Goal: Transaction & Acquisition: Purchase product/service

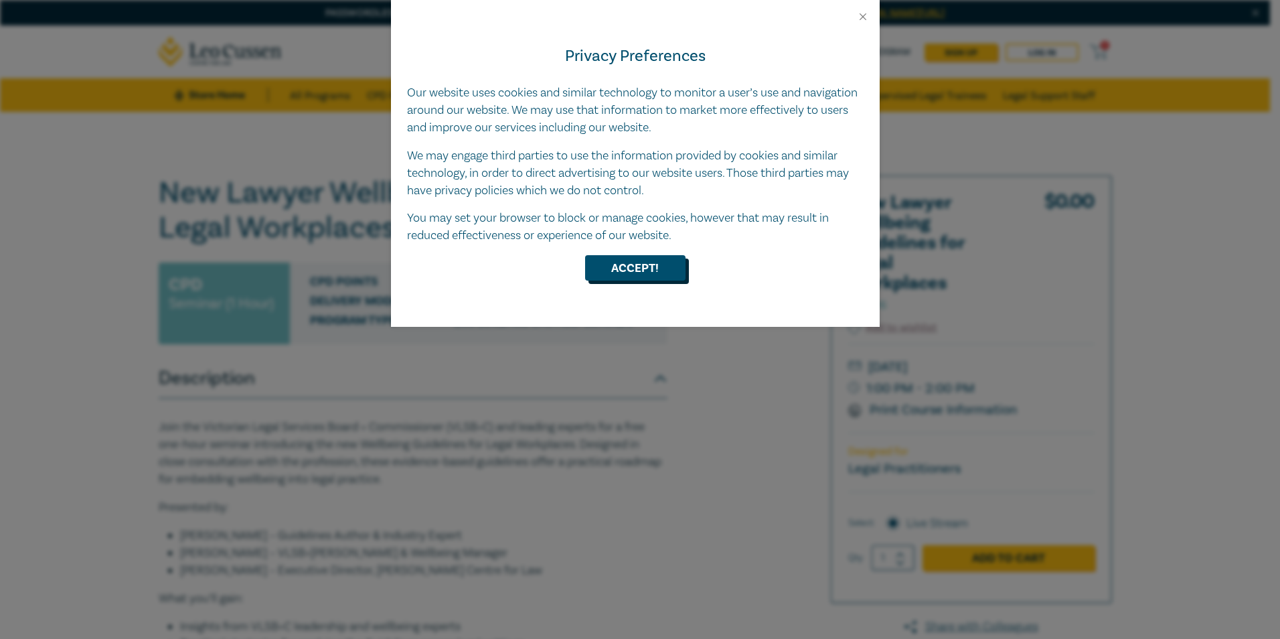
click at [662, 271] on button "Accept!" at bounding box center [635, 267] width 100 height 25
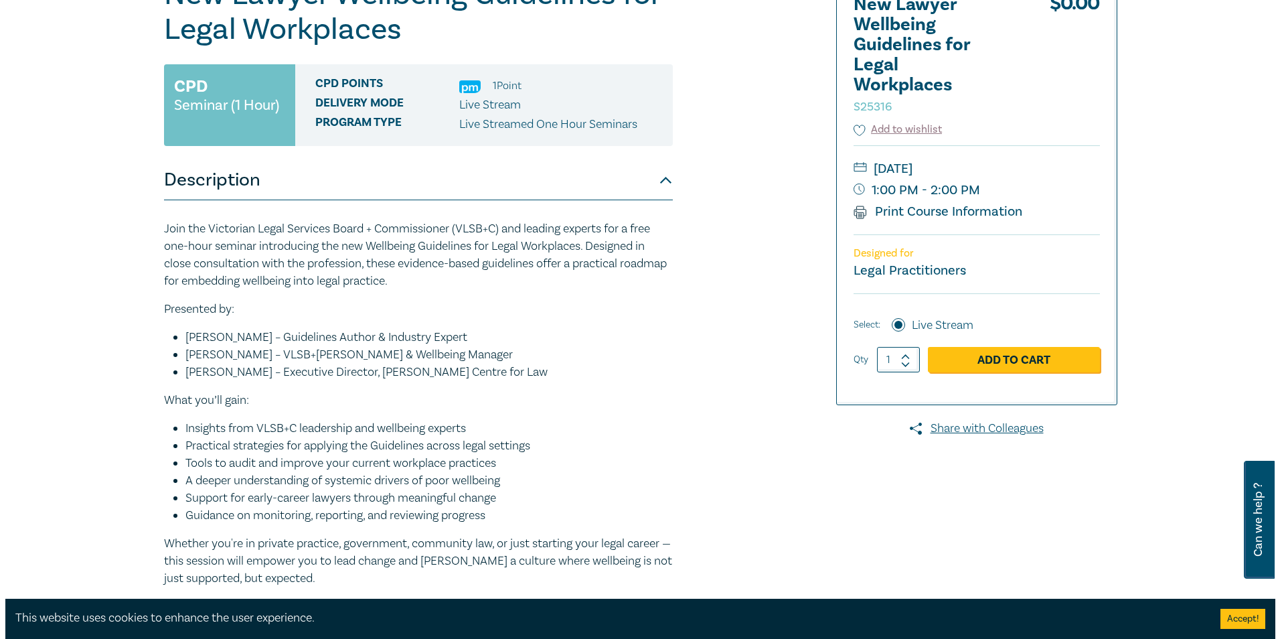
scroll to position [200, 0]
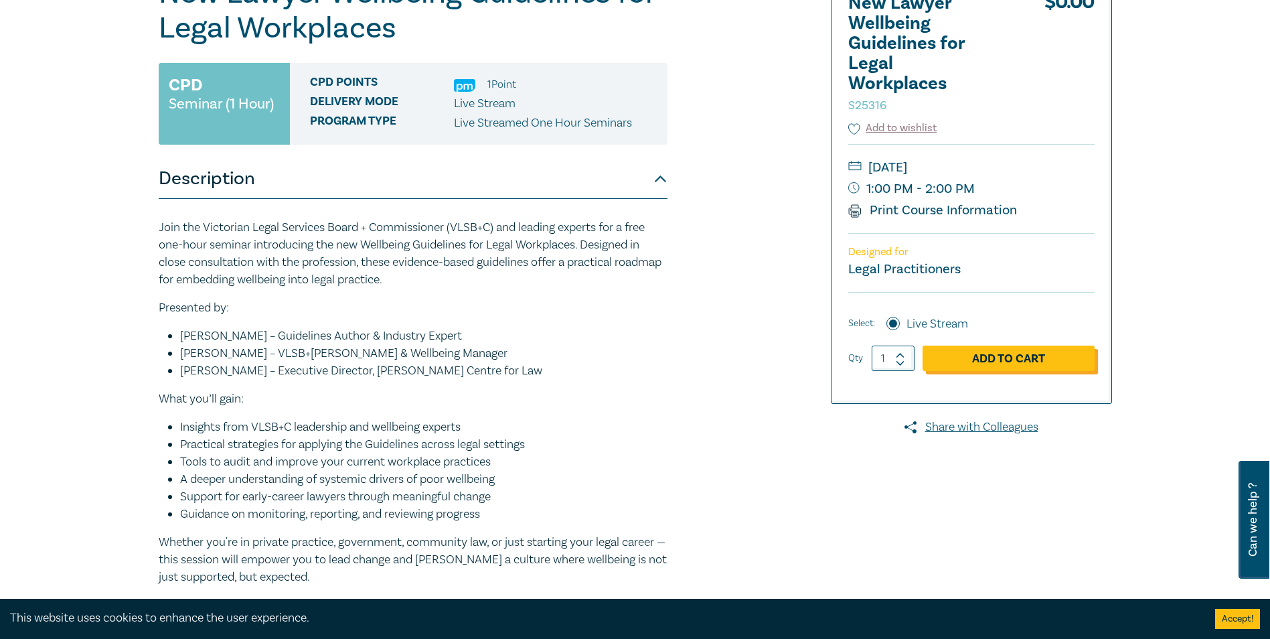
click at [1017, 359] on link "Add to Cart" at bounding box center [1009, 358] width 172 height 25
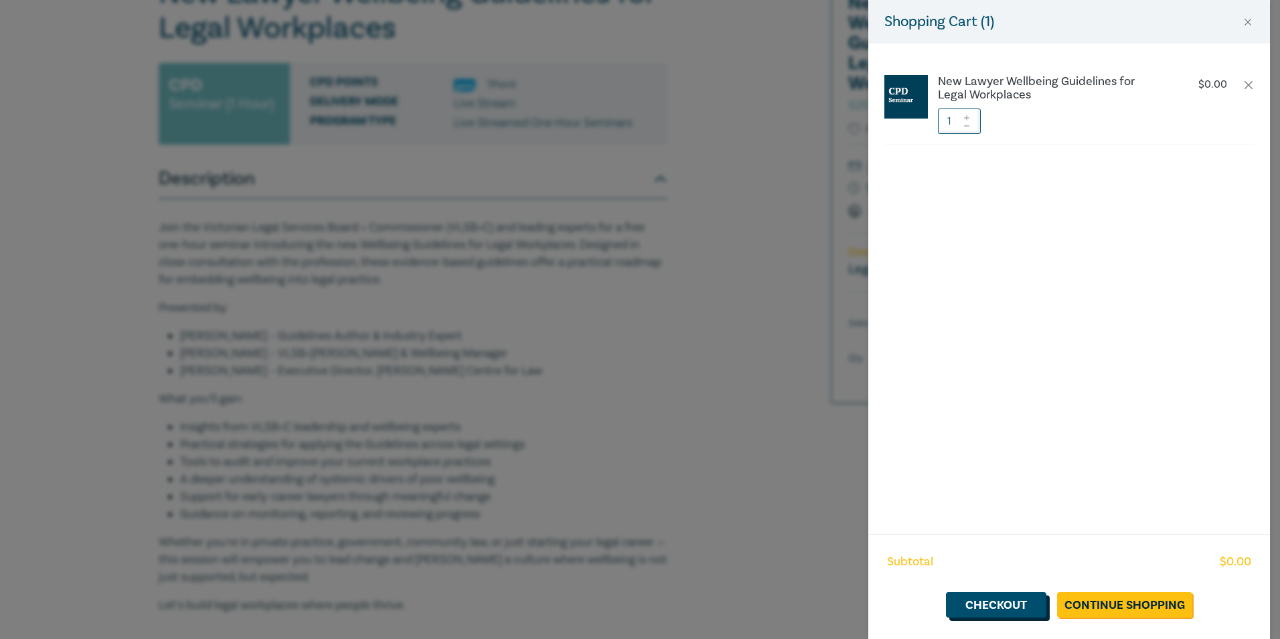
click at [990, 613] on link "Checkout" at bounding box center [996, 604] width 100 height 25
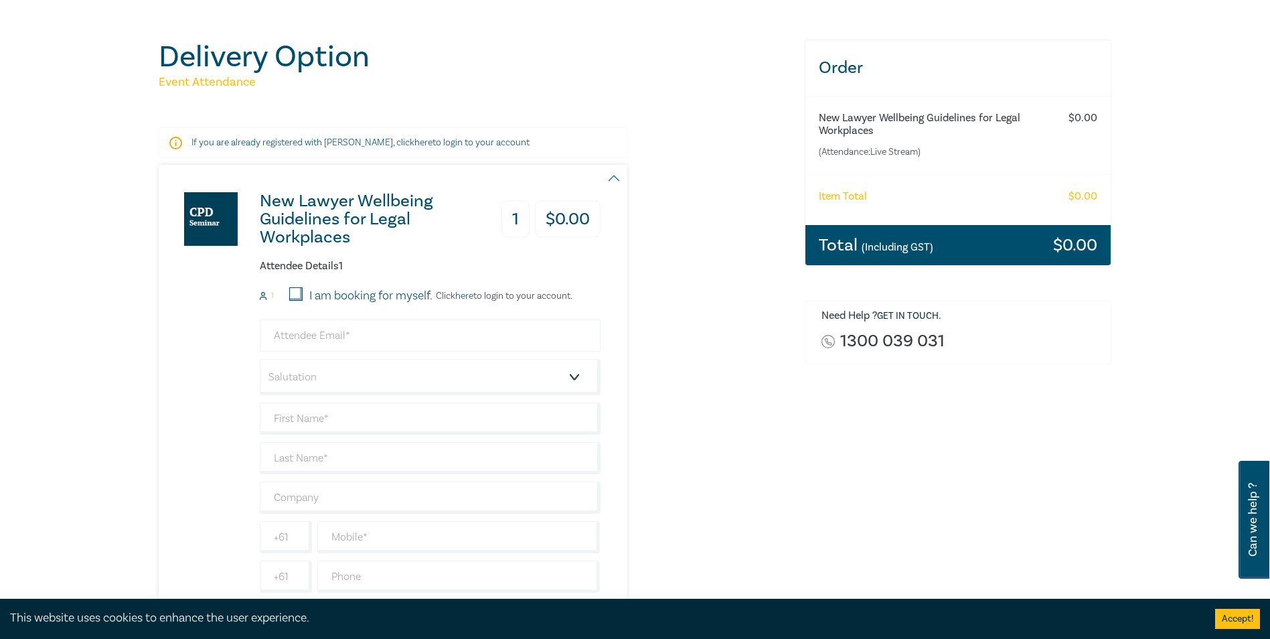
scroll to position [131, 0]
click at [308, 331] on input "email" at bounding box center [430, 335] width 341 height 32
type input "stephenbyrne@colefowler.com.au"
type input "STEPHEN"
type input "BYRNE"
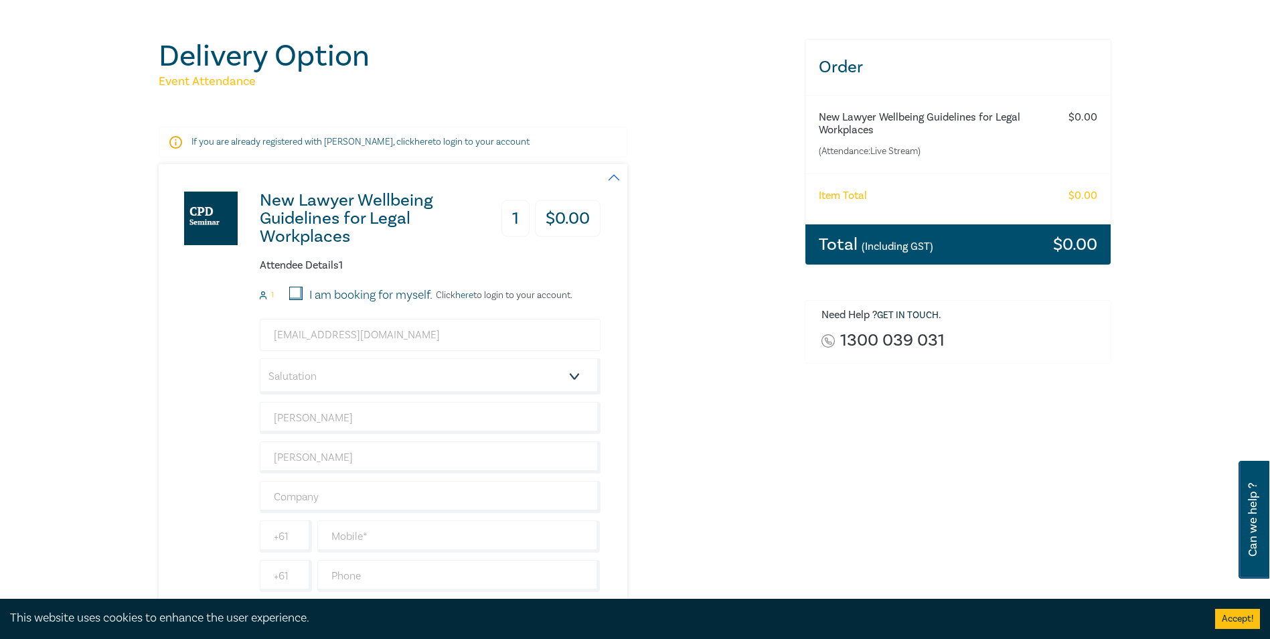
type input "STEPHEN PETER BYRNE LAWYER"
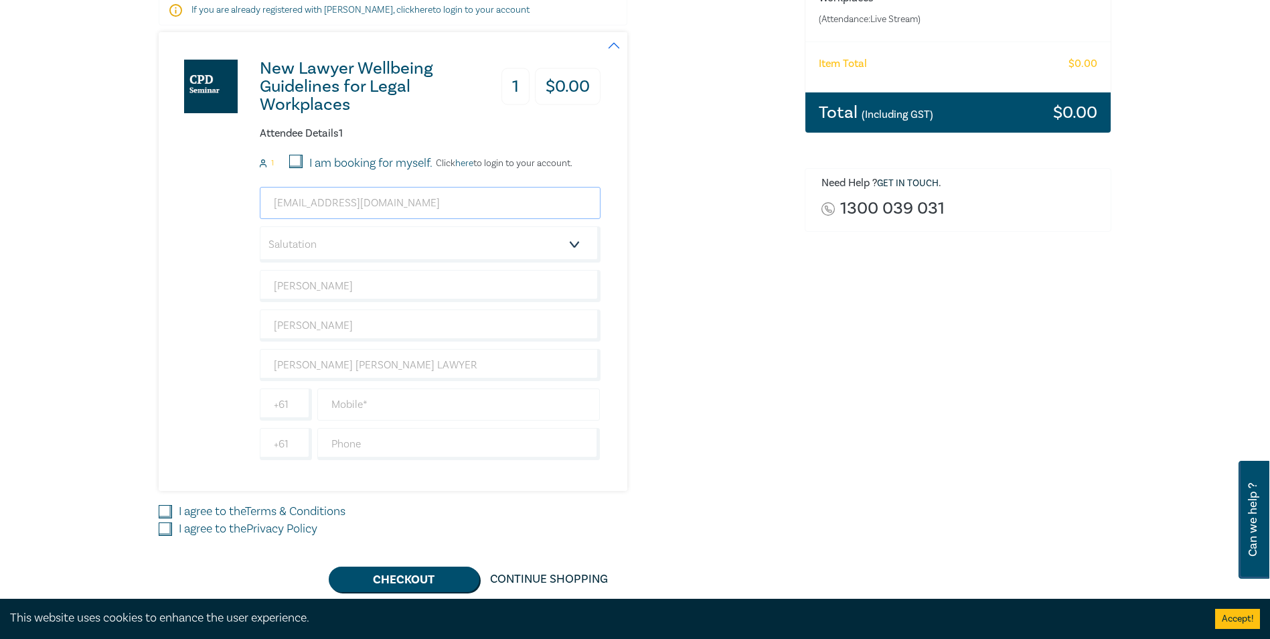
scroll to position [263, 0]
click at [374, 403] on input "text" at bounding box center [458, 404] width 283 height 32
type input "0412589281"
click at [165, 507] on input "I agree to the Terms & Conditions" at bounding box center [165, 510] width 13 height 13
checkbox input "true"
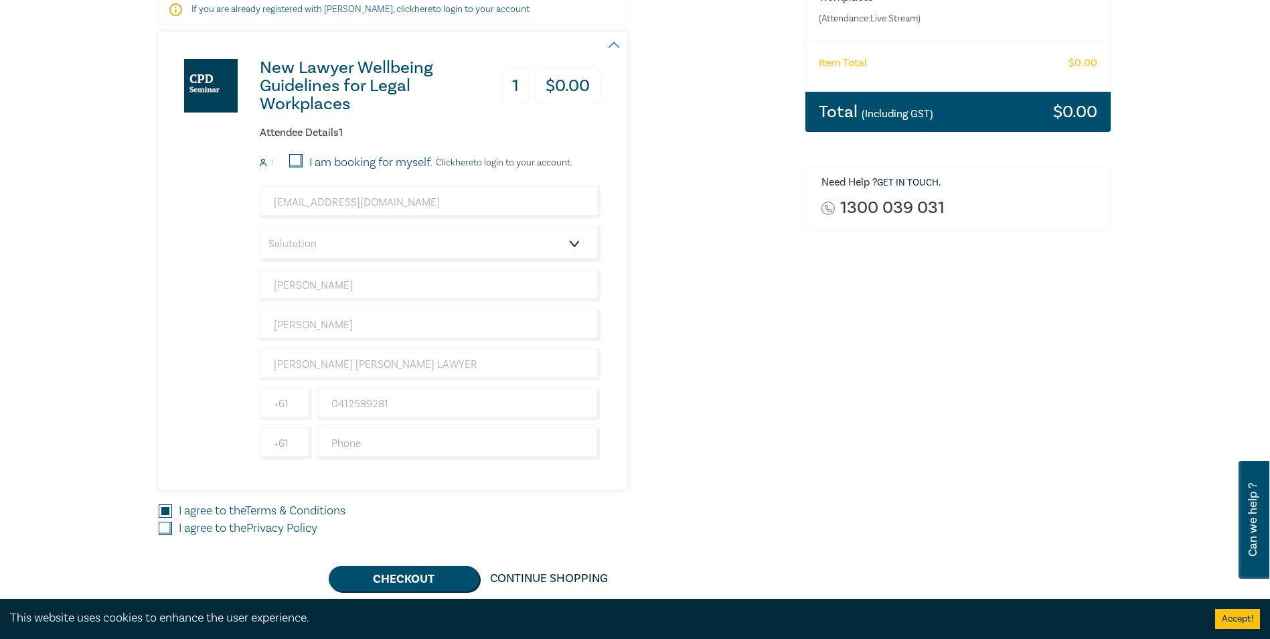
click at [164, 525] on input "I agree to the Privacy Policy" at bounding box center [165, 528] width 13 height 13
checkbox input "true"
click at [453, 583] on button "Checkout" at bounding box center [404, 578] width 151 height 25
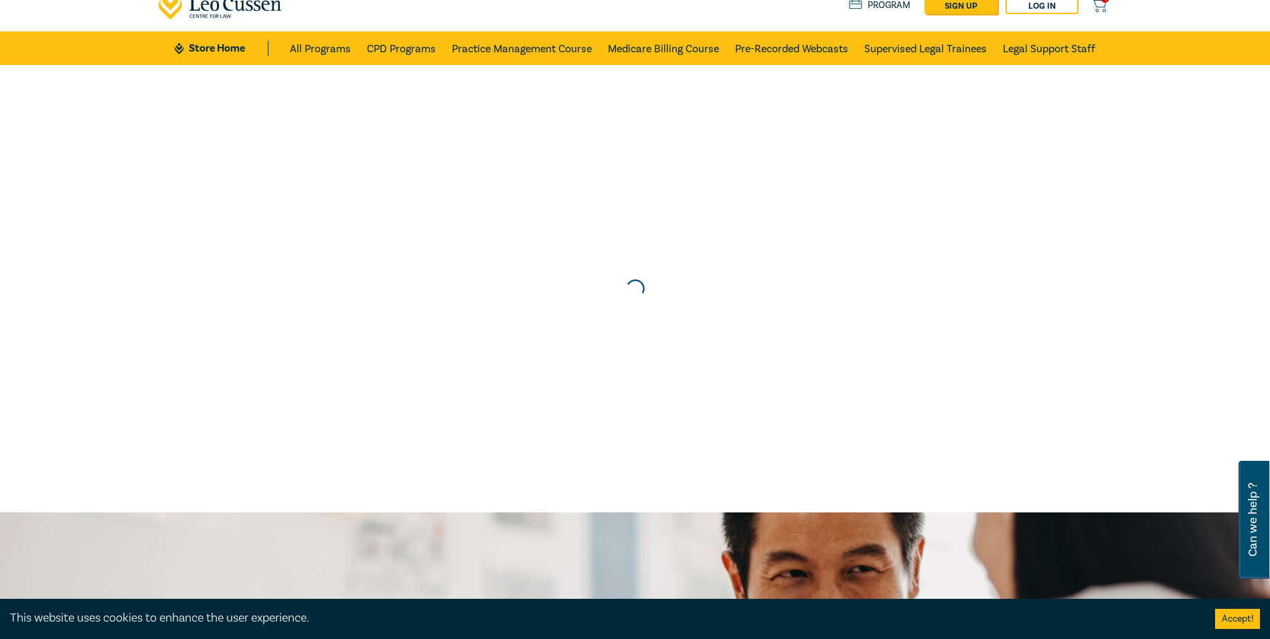
scroll to position [0, 0]
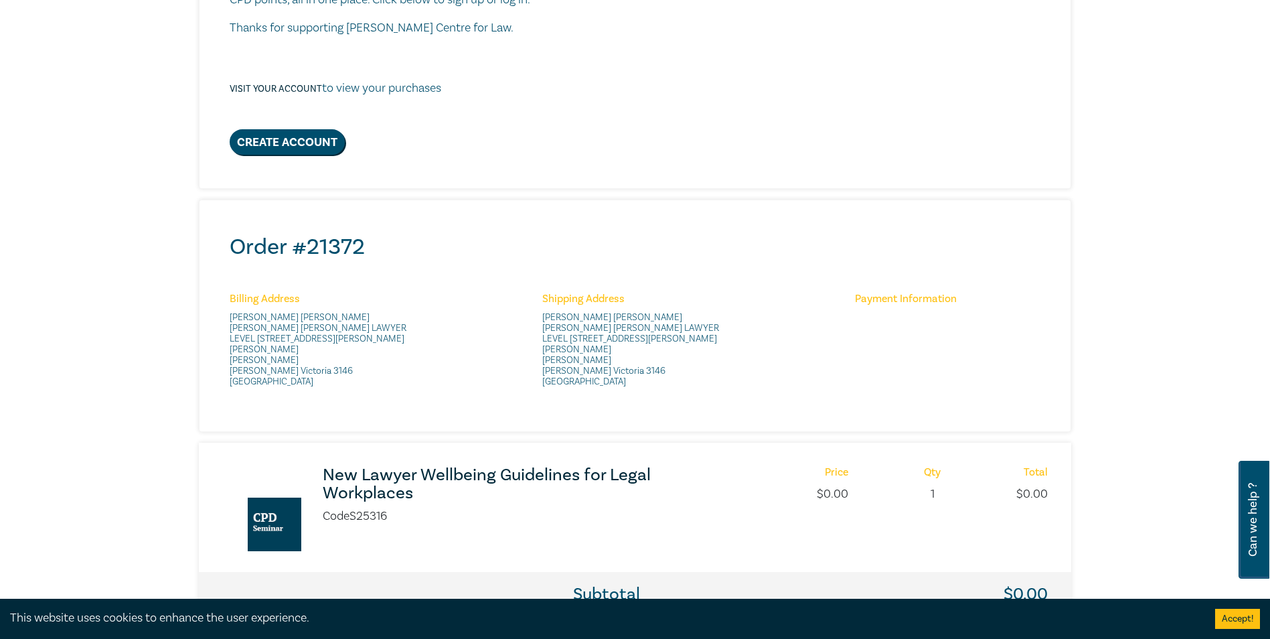
scroll to position [335, 0]
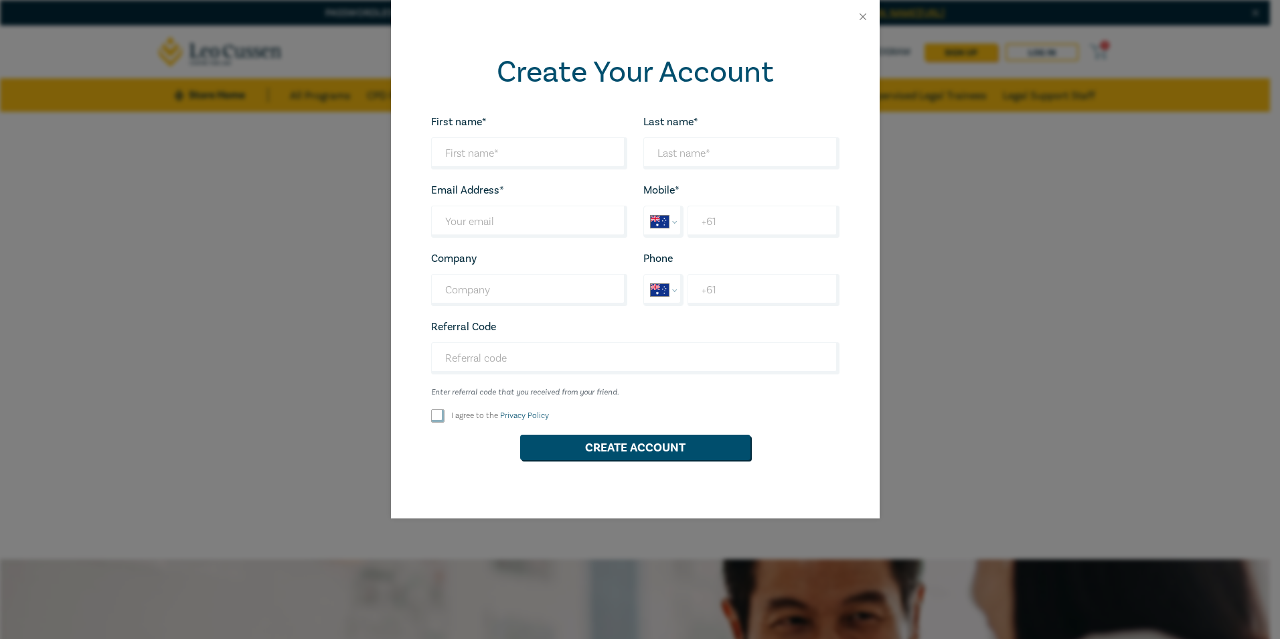
select select "AU"
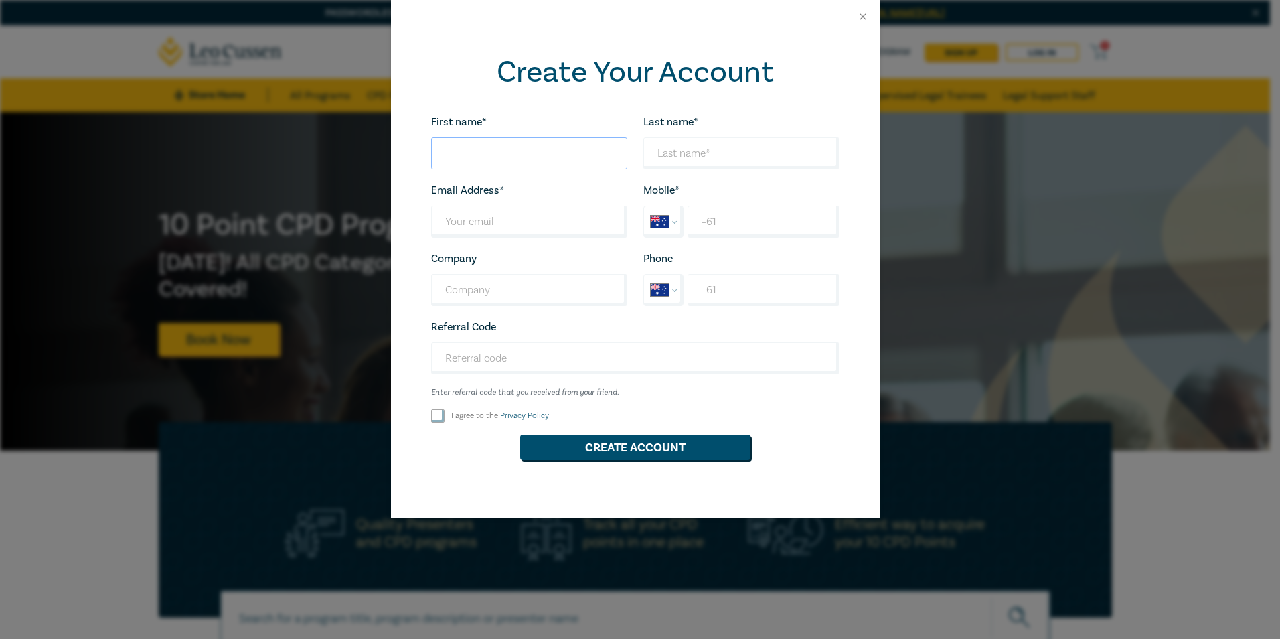
click at [519, 145] on input "First name*" at bounding box center [529, 153] width 196 height 32
type input "[PERSON_NAME]"
type input "BYRNE"
type input "STEPHEN PETER BYRNE LAWYER"
click at [551, 232] on input "Last name*" at bounding box center [529, 222] width 196 height 32
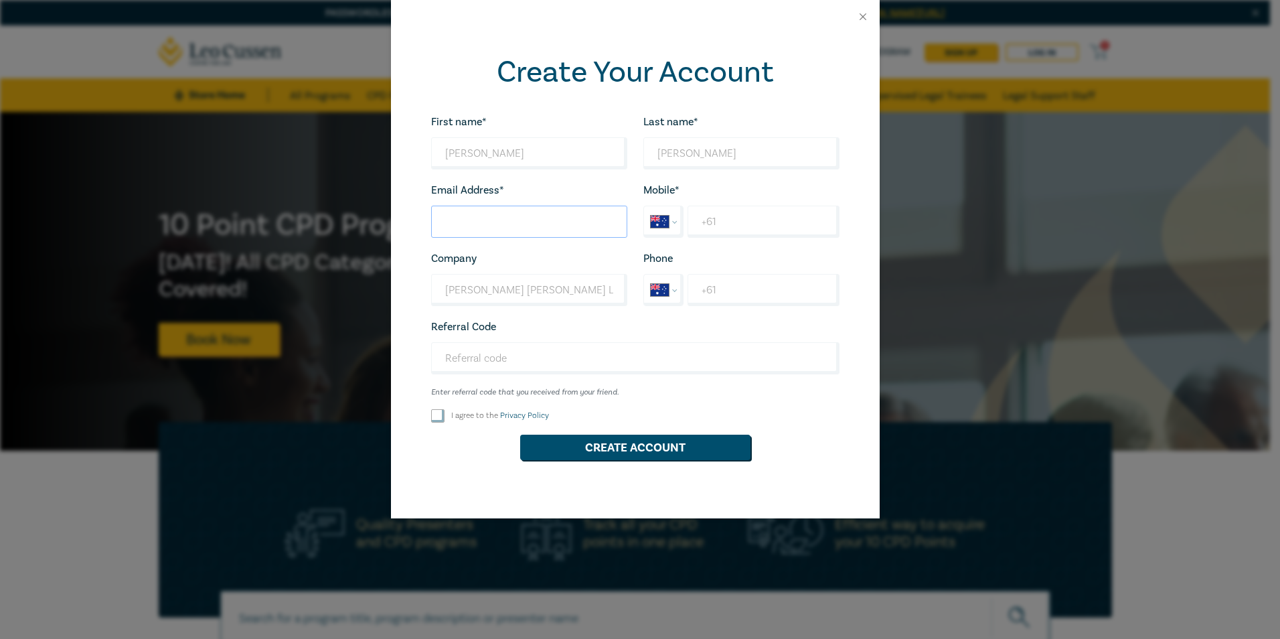
type input "stephenbyrne@colefowler.com.au"
click at [733, 222] on input "+61" at bounding box center [763, 222] width 151 height 32
type input "+61 412 589 281"
click at [436, 416] on input "I agree to the Privacy Policy" at bounding box center [437, 415] width 13 height 13
checkbox input "true"
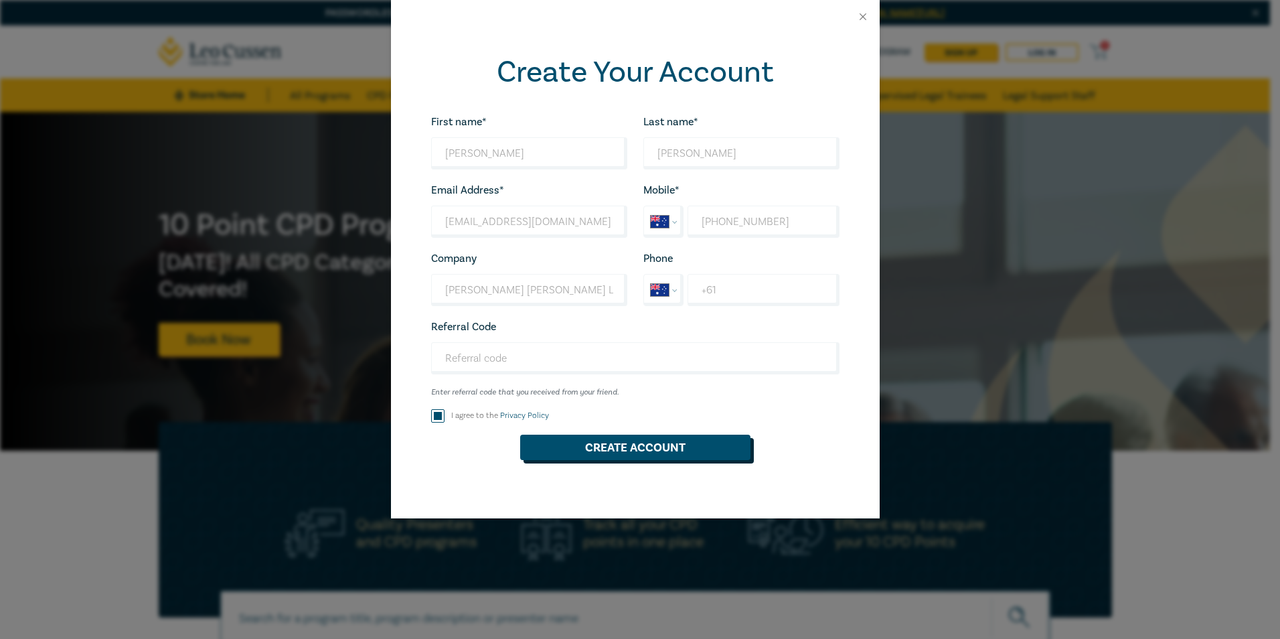
click at [618, 447] on button "Create Account" at bounding box center [635, 447] width 230 height 25
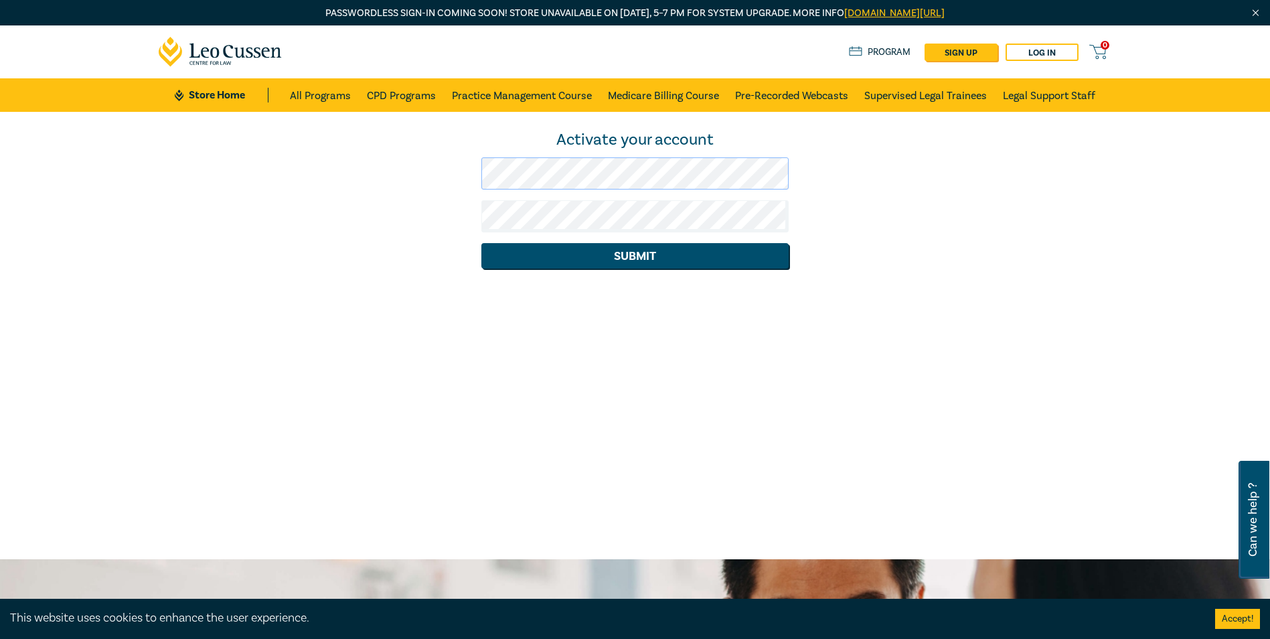
click at [471, 172] on div "Activate your account Submit" at bounding box center [636, 198] width 970 height 139
drag, startPoint x: 481, startPoint y: 172, endPoint x: 1091, endPoint y: 238, distance: 613.6
click at [1091, 238] on div "Activate your account Submit" at bounding box center [636, 198] width 970 height 139
click at [621, 258] on button "Submit" at bounding box center [634, 255] width 307 height 25
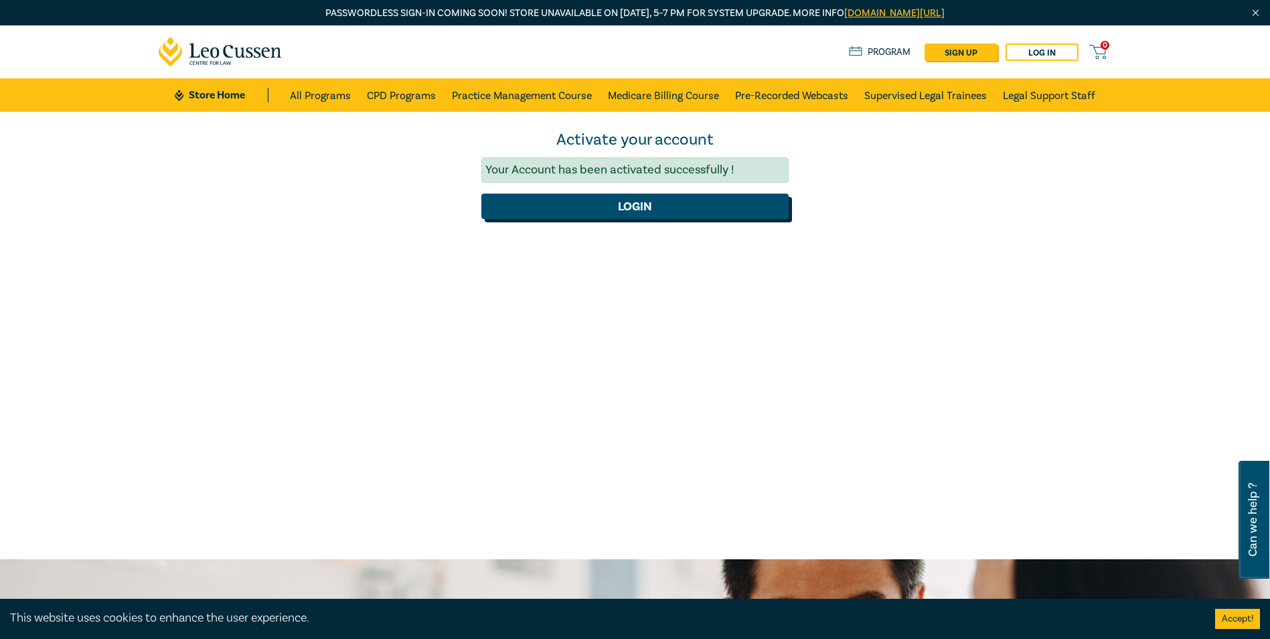
click at [656, 212] on button "Login" at bounding box center [634, 206] width 307 height 25
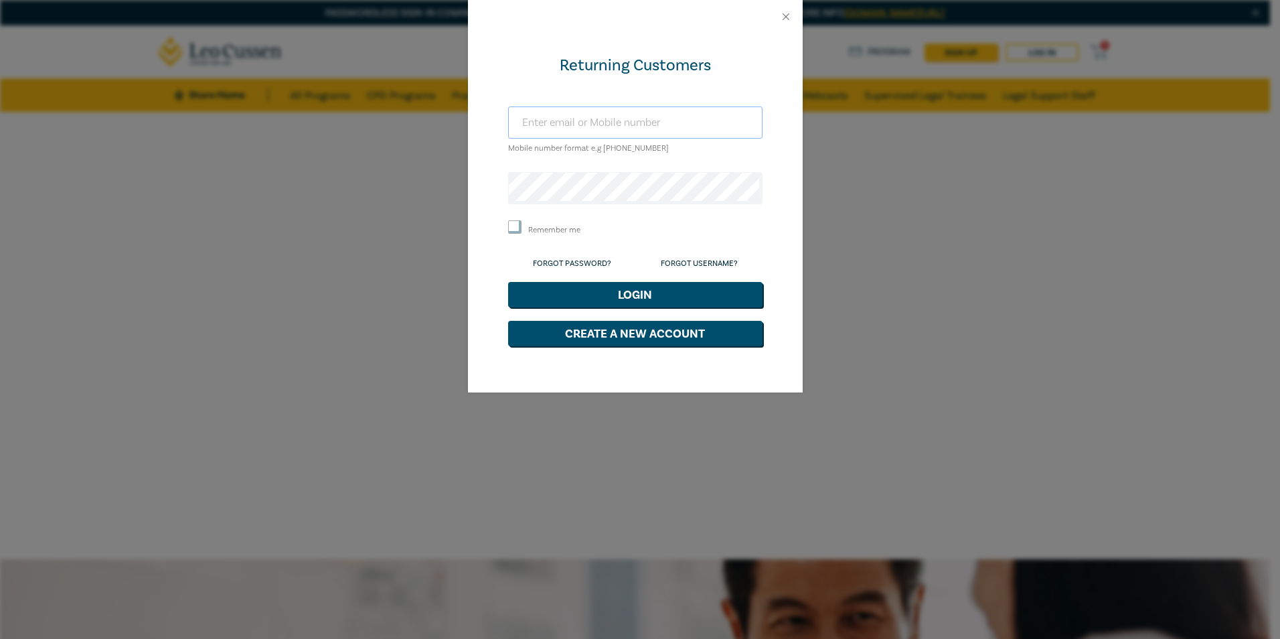
type input "stephenbyrne@colefowler.com.au"
click at [984, 331] on div "Returning Customers stephenbyrne@colefowler.com.au Mobile number format e.g +61…" at bounding box center [640, 319] width 1280 height 639
click at [515, 221] on input "Remember me" at bounding box center [514, 226] width 13 height 13
checkbox input "true"
click at [696, 294] on button "Login" at bounding box center [635, 294] width 254 height 25
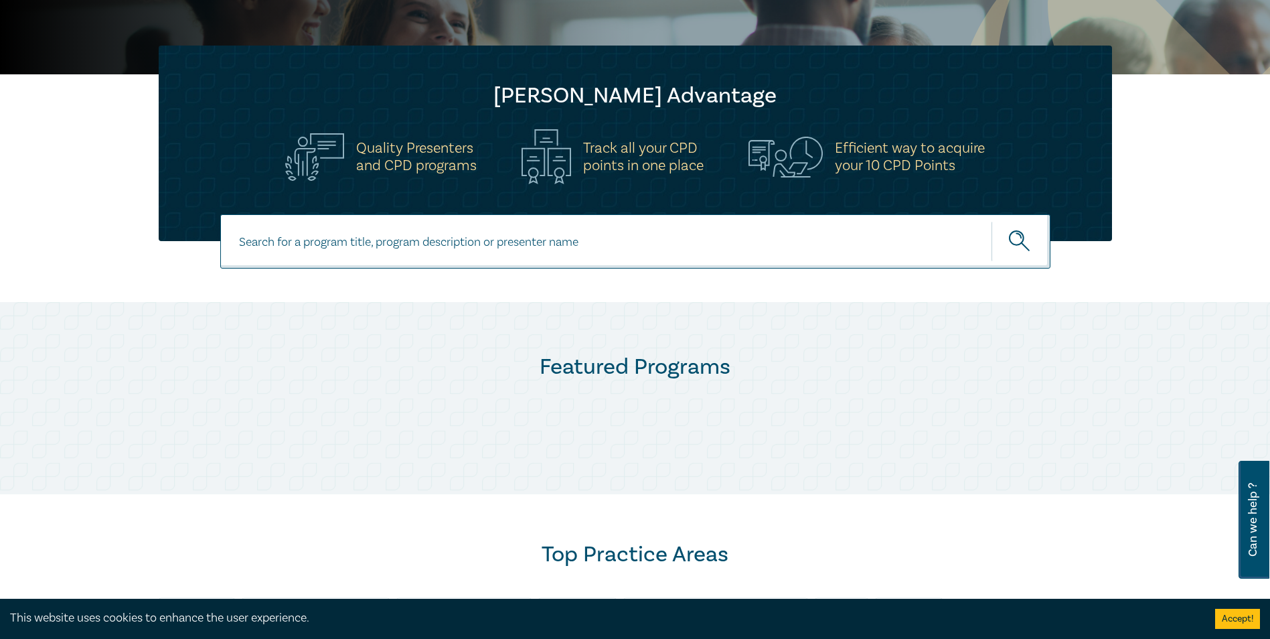
scroll to position [378, 0]
